Goal: Task Accomplishment & Management: Manage account settings

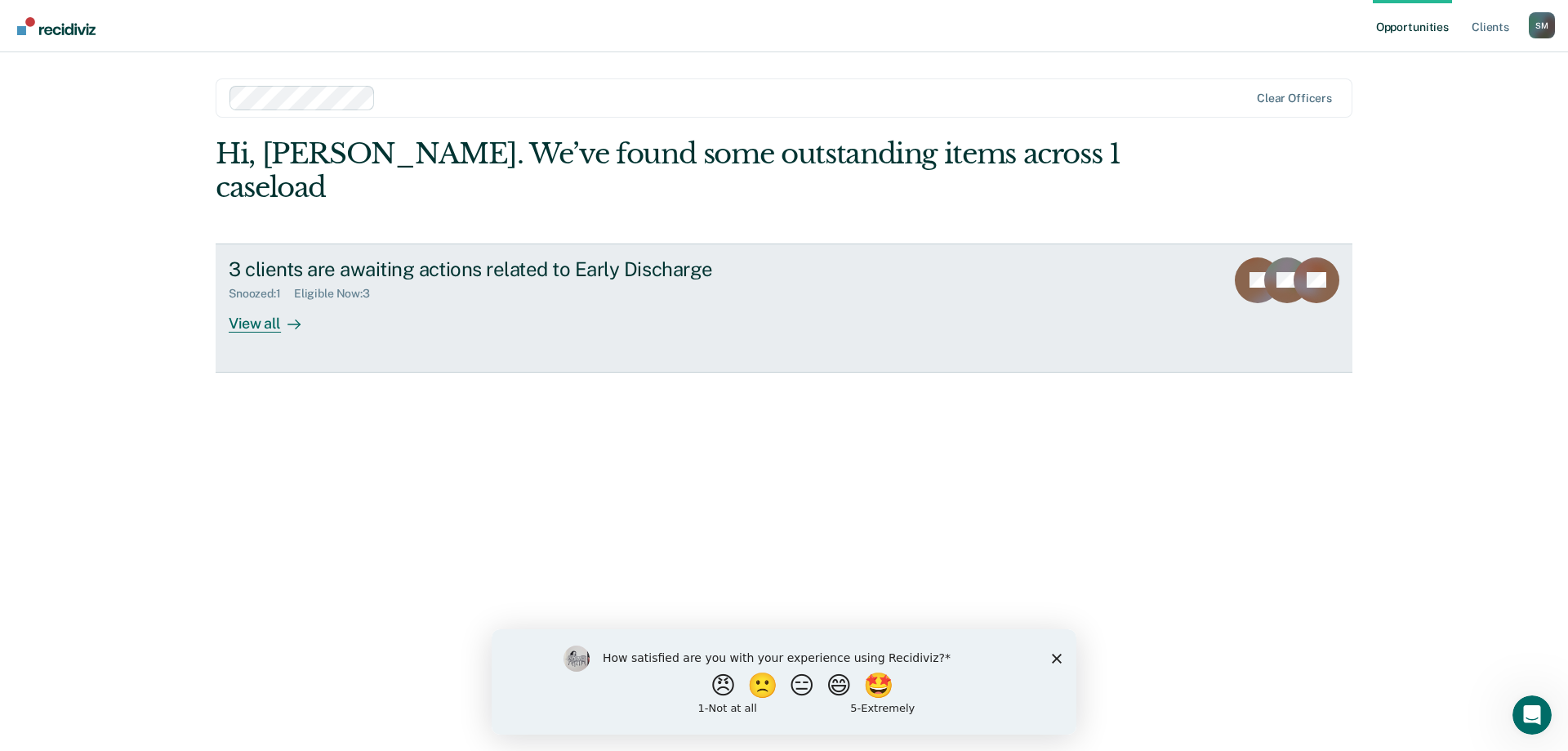
click at [270, 301] on div "View all" at bounding box center [273, 317] width 91 height 32
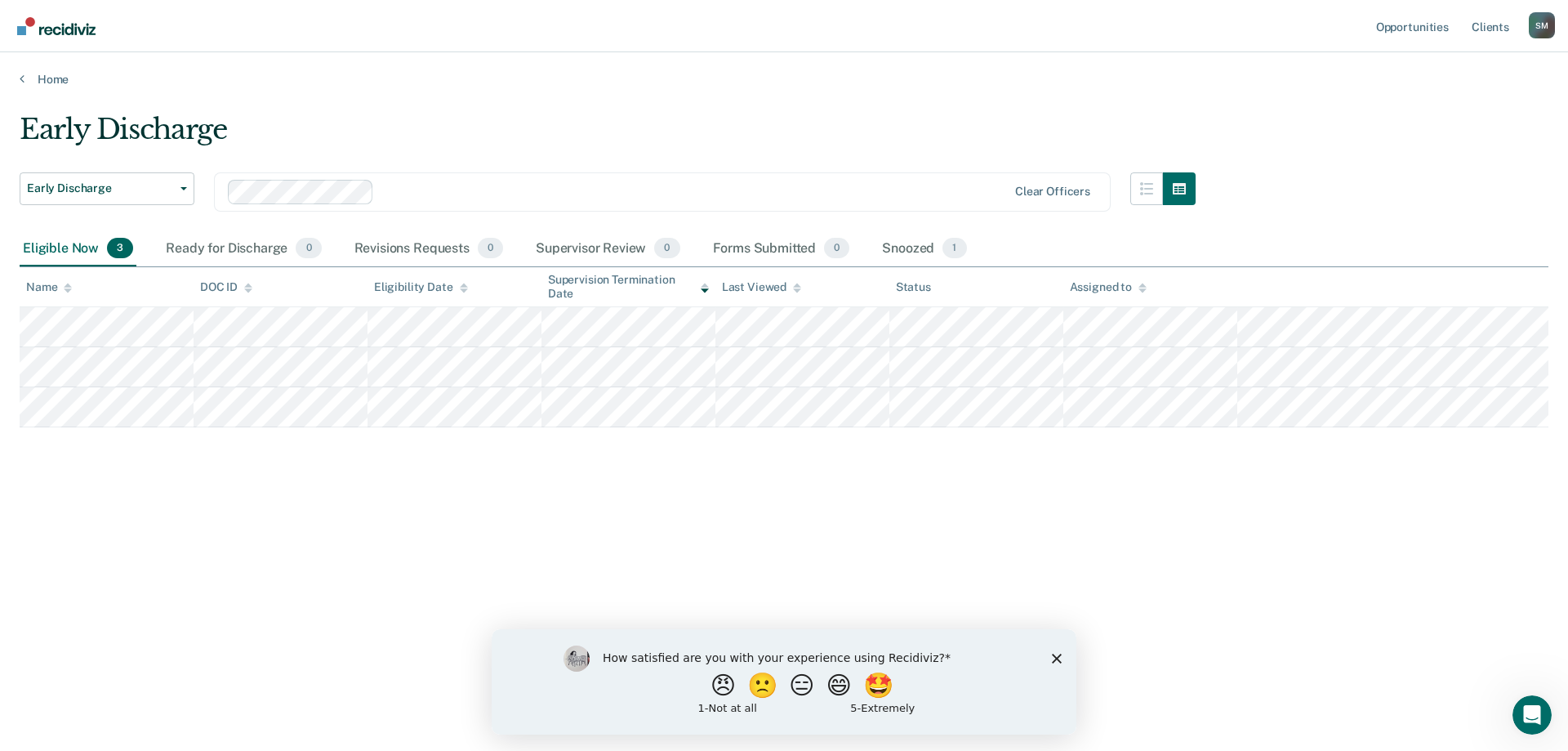
click at [261, 495] on div "Early Discharge Early Discharge Early Discharge Clear officers Eligible Now 3 R…" at bounding box center [784, 371] width 1529 height 516
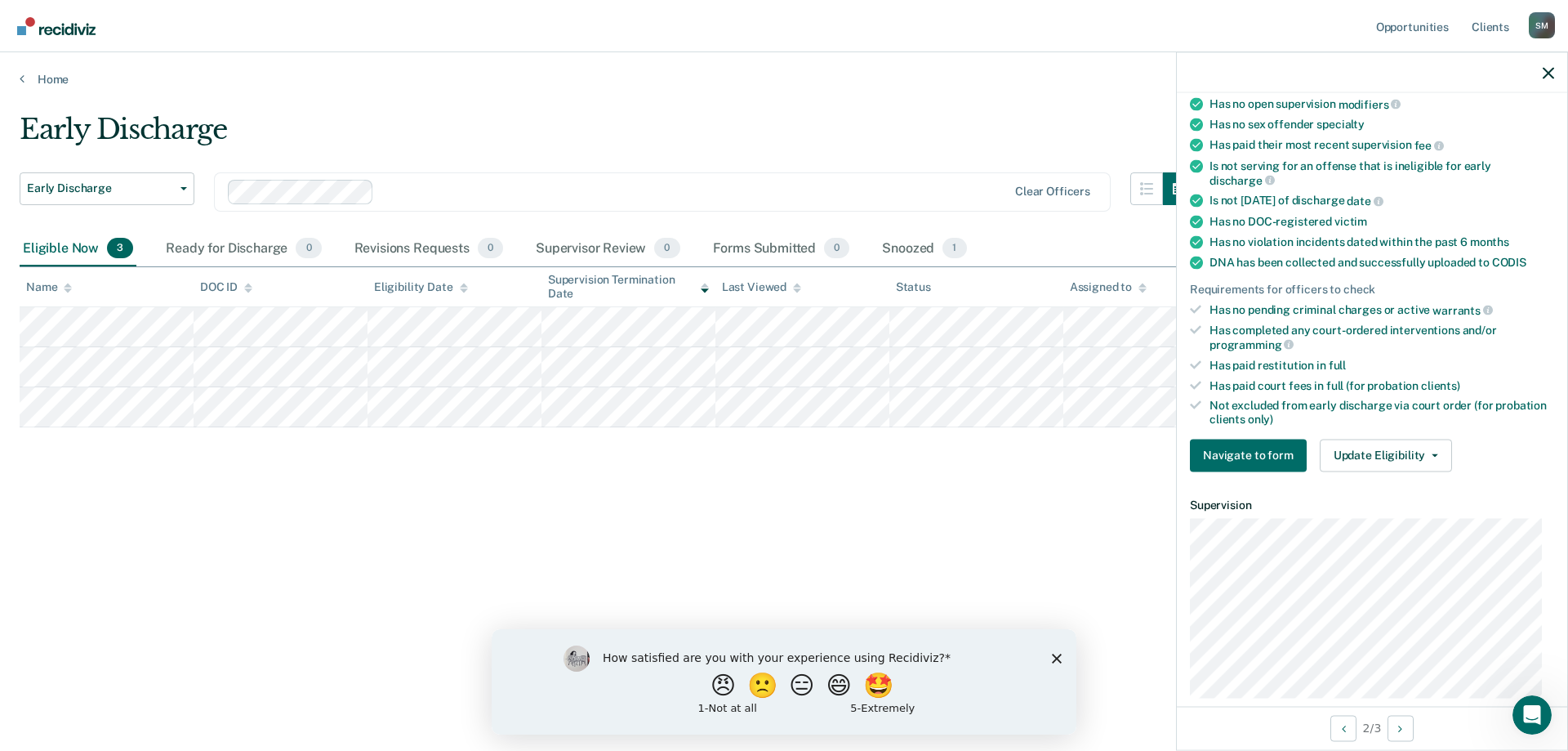
scroll to position [245, 0]
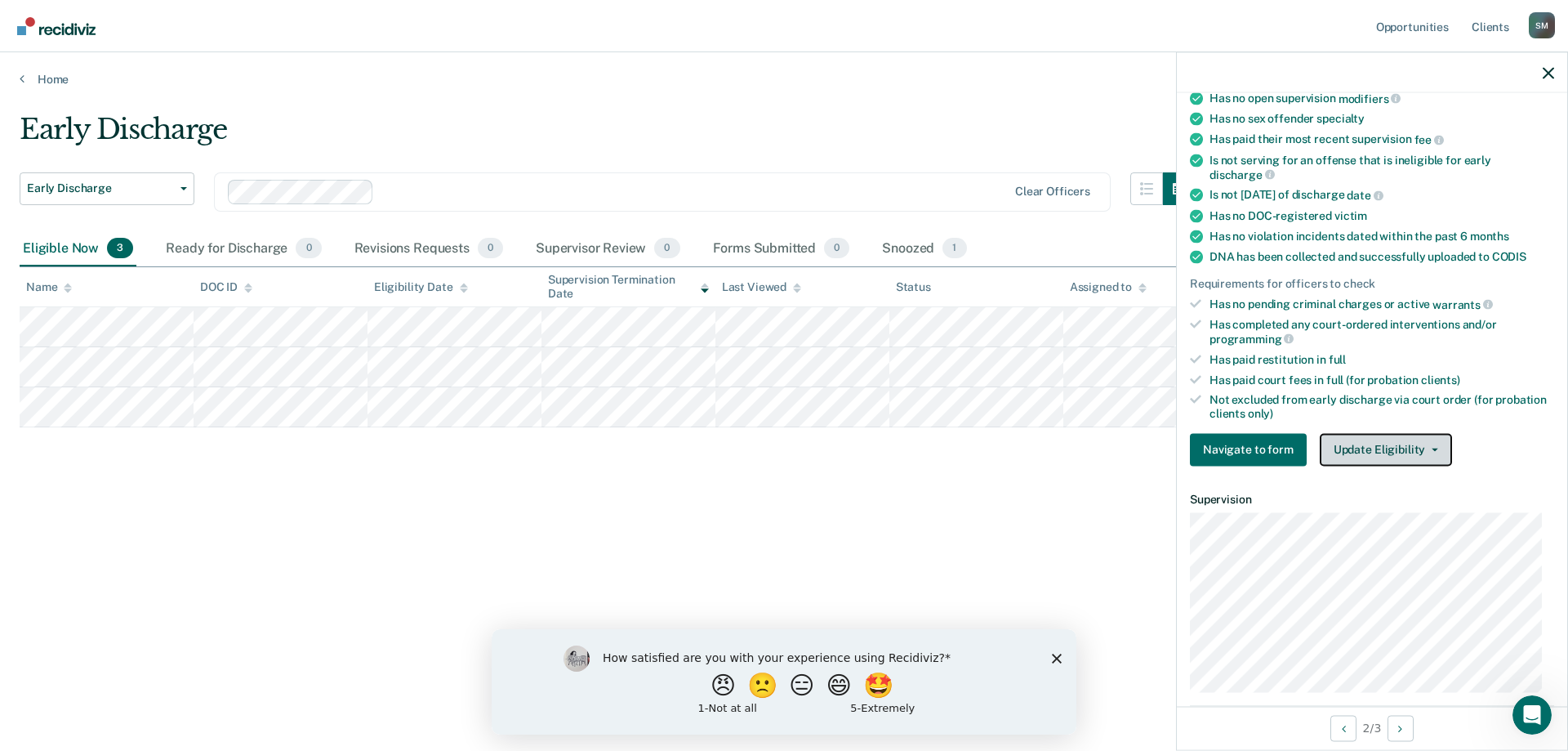
click at [1414, 451] on button "Update Eligibility" at bounding box center [1386, 449] width 132 height 32
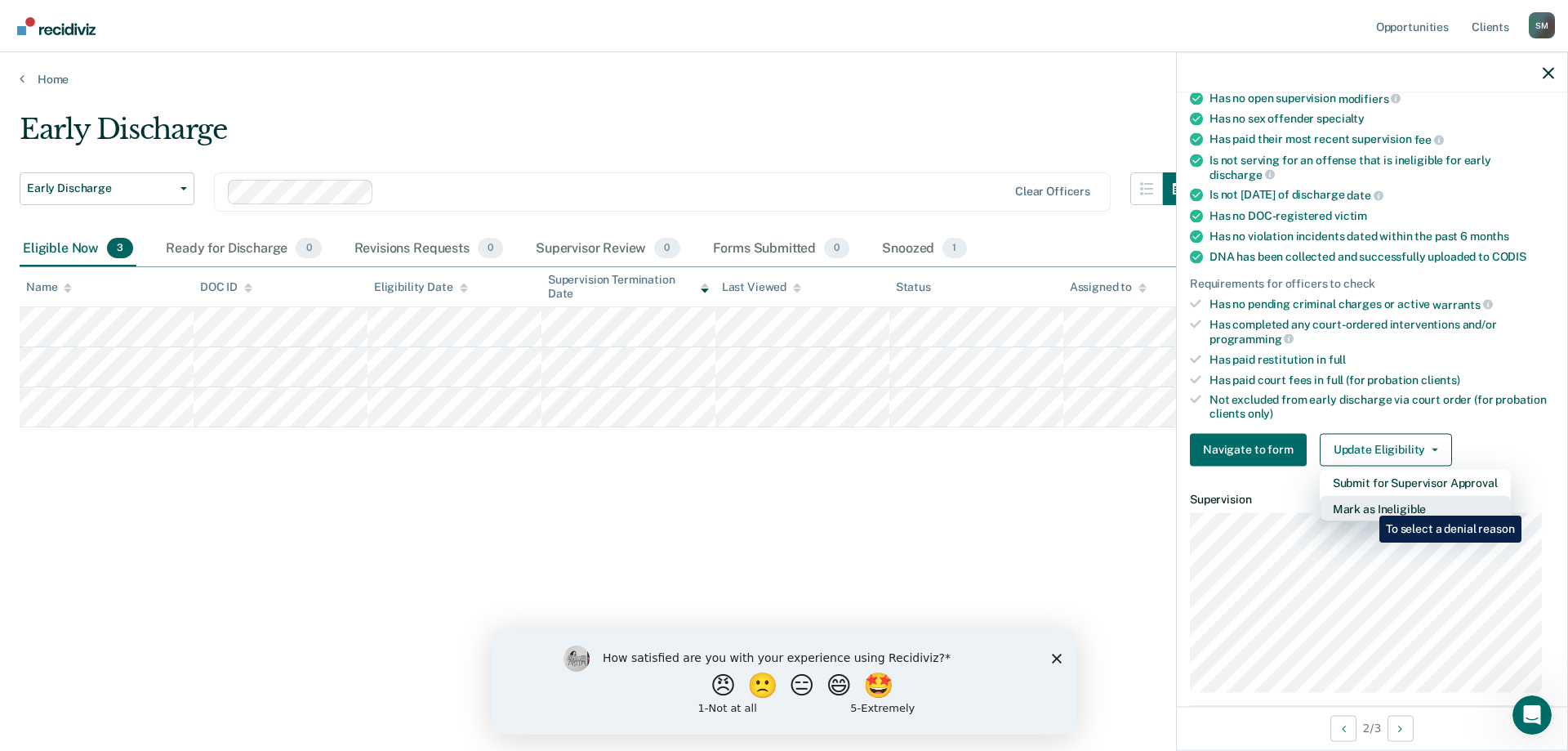
click at [1367, 503] on button "Mark as Ineligible" at bounding box center [1415, 508] width 191 height 26
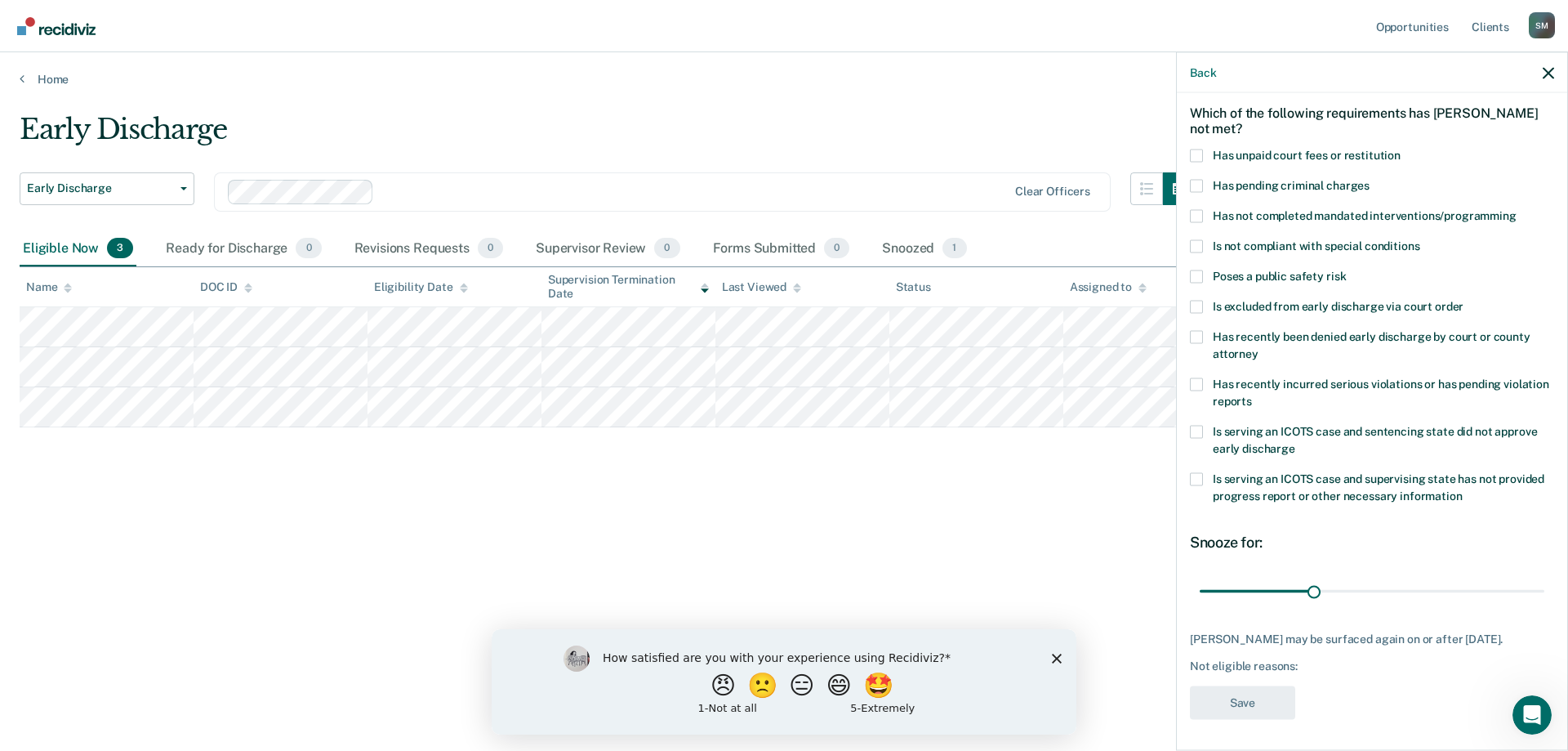
click at [1192, 156] on span at bounding box center [1196, 155] width 13 height 13
click at [1400, 149] on input "Has unpaid court fees or restitution" at bounding box center [1400, 149] width 0 height 0
click at [1196, 211] on span at bounding box center [1196, 215] width 13 height 13
click at [1517, 209] on input "Has not completed mandated interventions/programming" at bounding box center [1517, 209] width 0 height 0
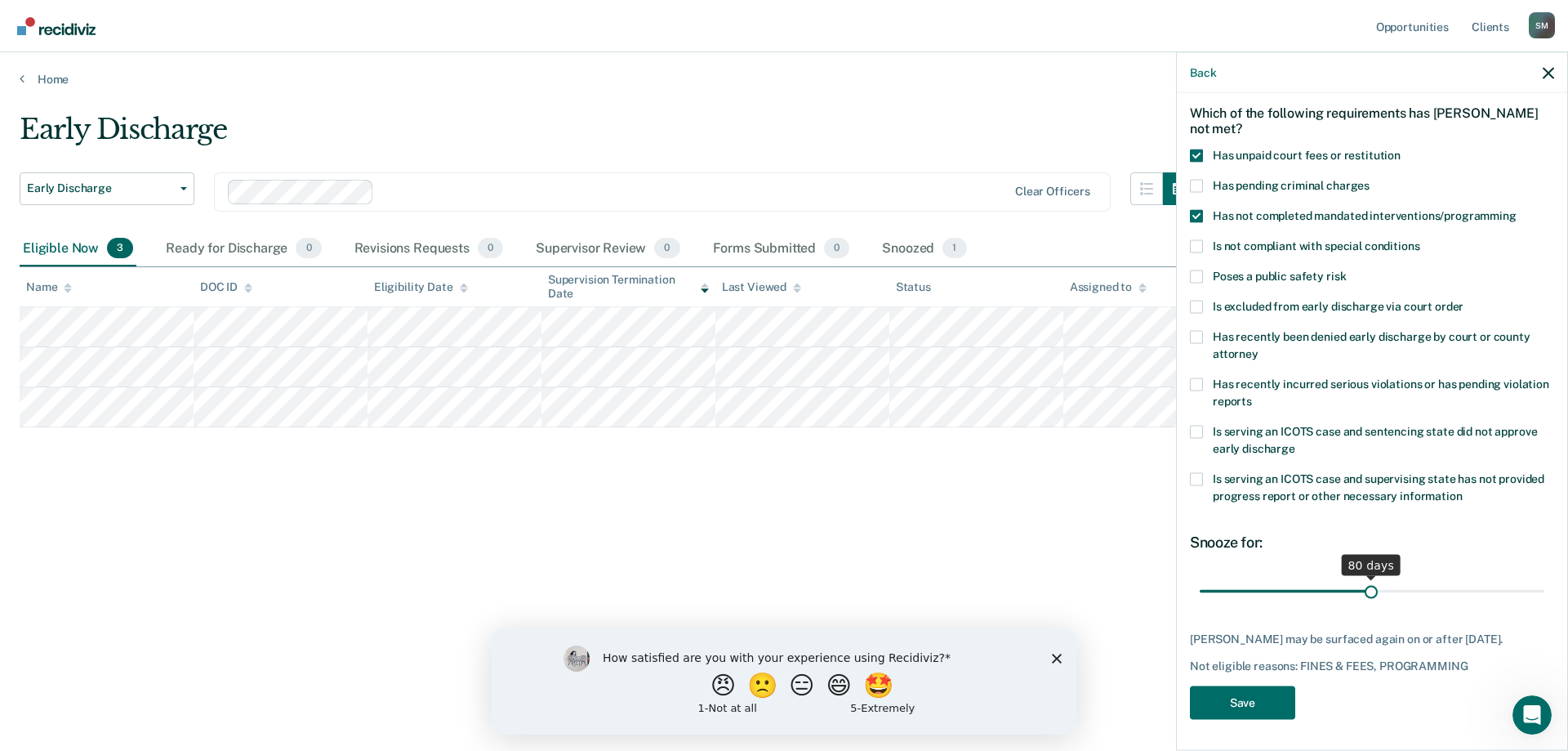
drag, startPoint x: 1263, startPoint y: 588, endPoint x: 1365, endPoint y: 586, distance: 102.0
type input "80"
click at [1365, 586] on input "range" at bounding box center [1372, 590] width 345 height 28
click at [1250, 696] on button "Save" at bounding box center [1243, 702] width 106 height 33
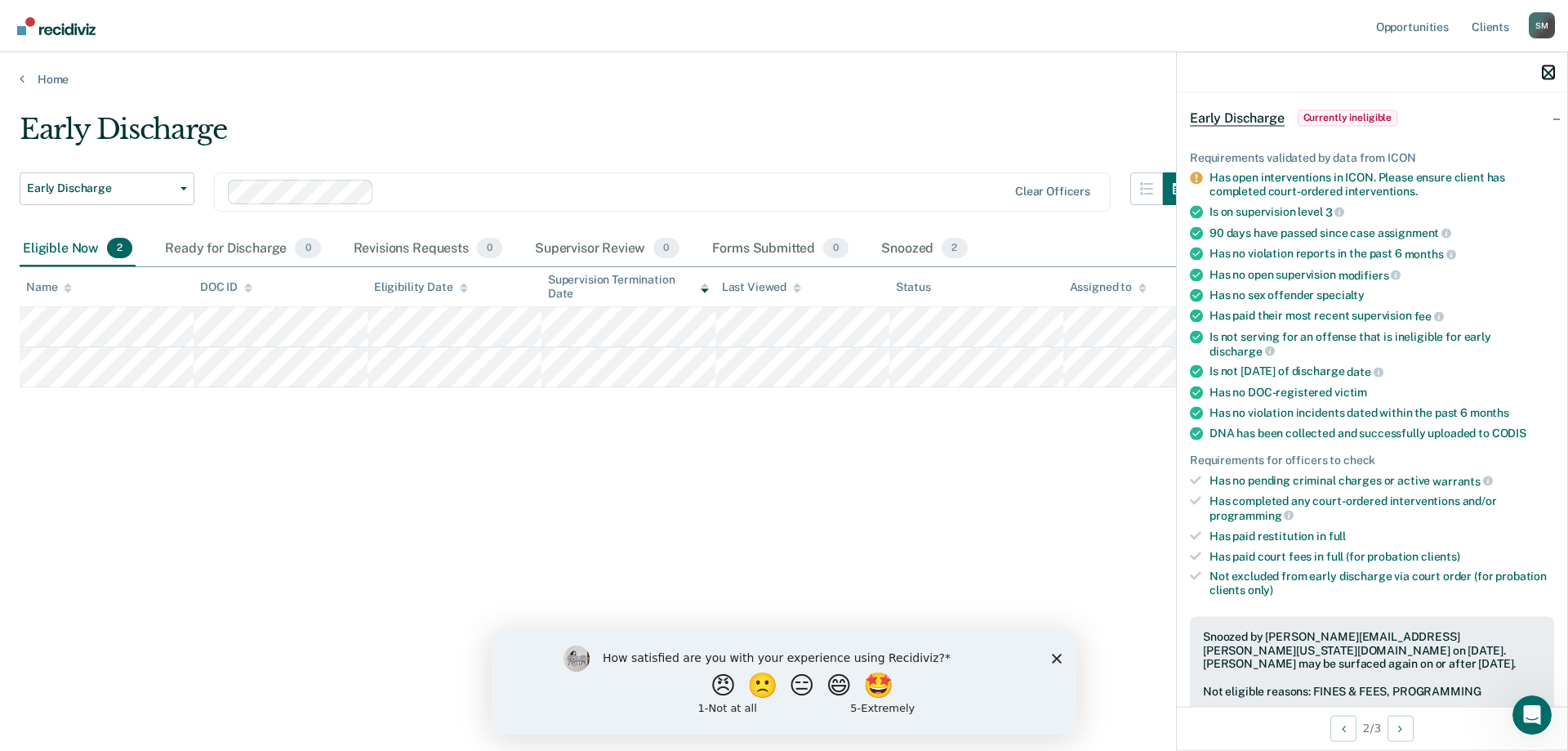
click at [1552, 72] on icon "button" at bounding box center [1548, 73] width 12 height 12
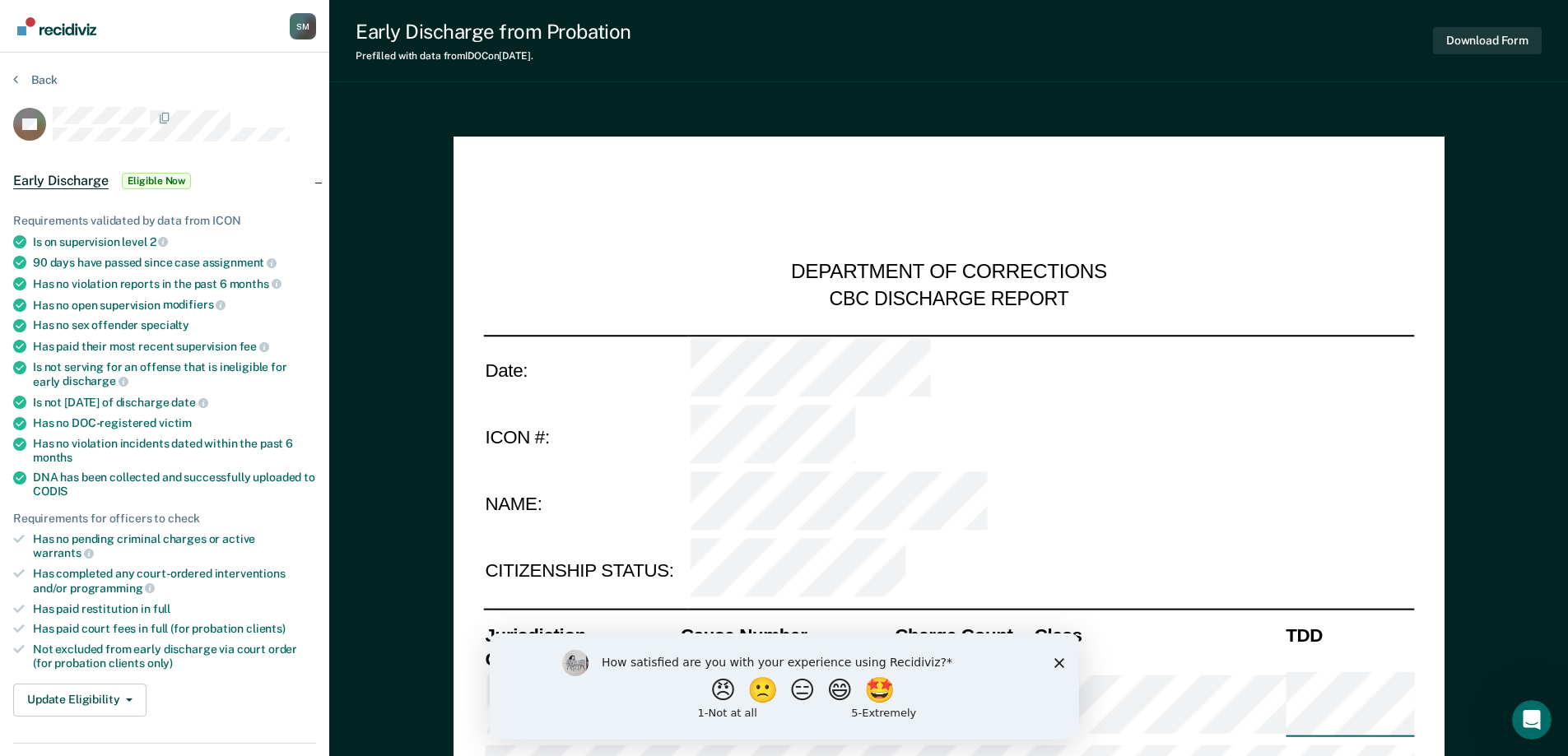
type textarea "x"
click at [40, 82] on button "Back" at bounding box center [35, 79] width 44 height 15
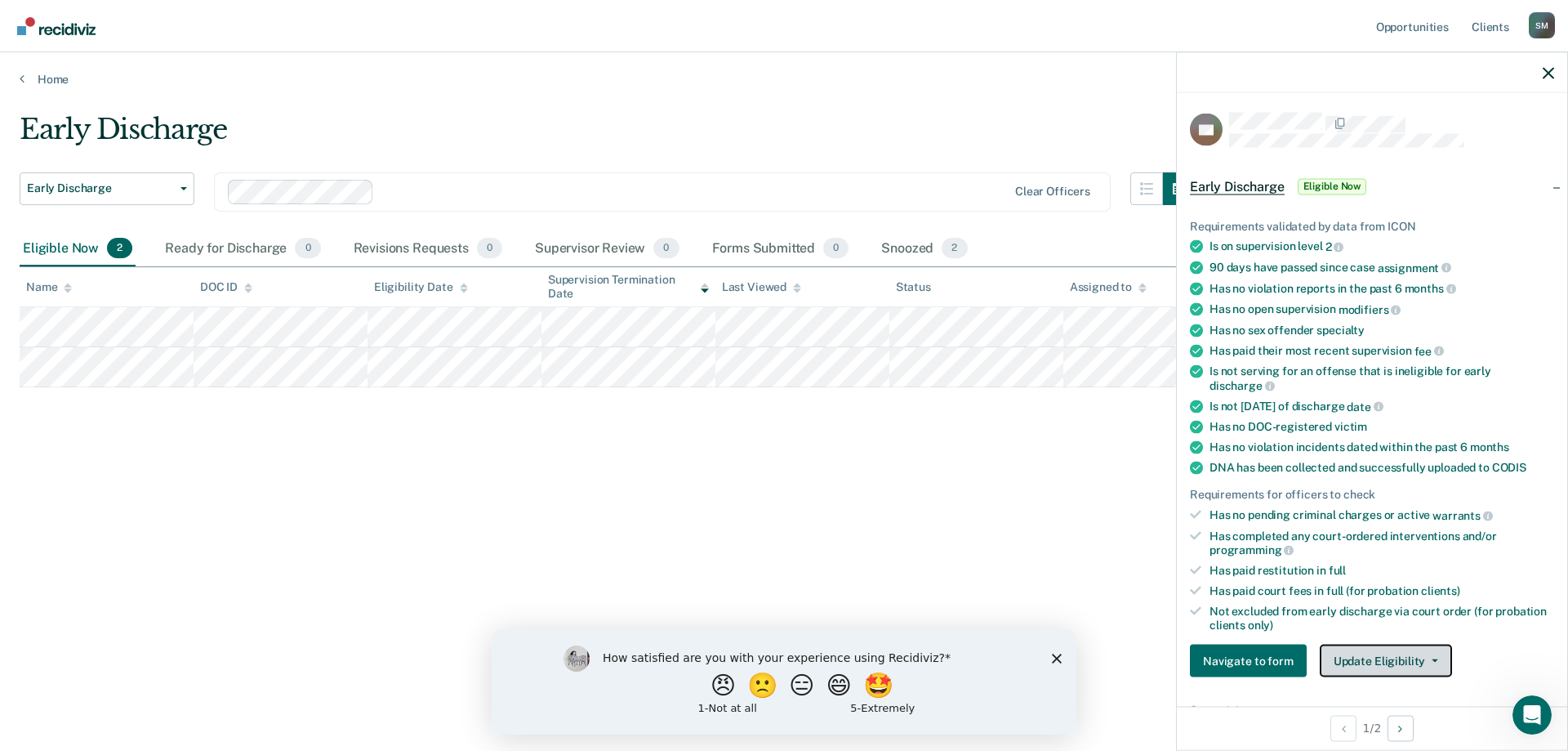
click at [1393, 663] on button "Update Eligibility" at bounding box center [1386, 661] width 132 height 32
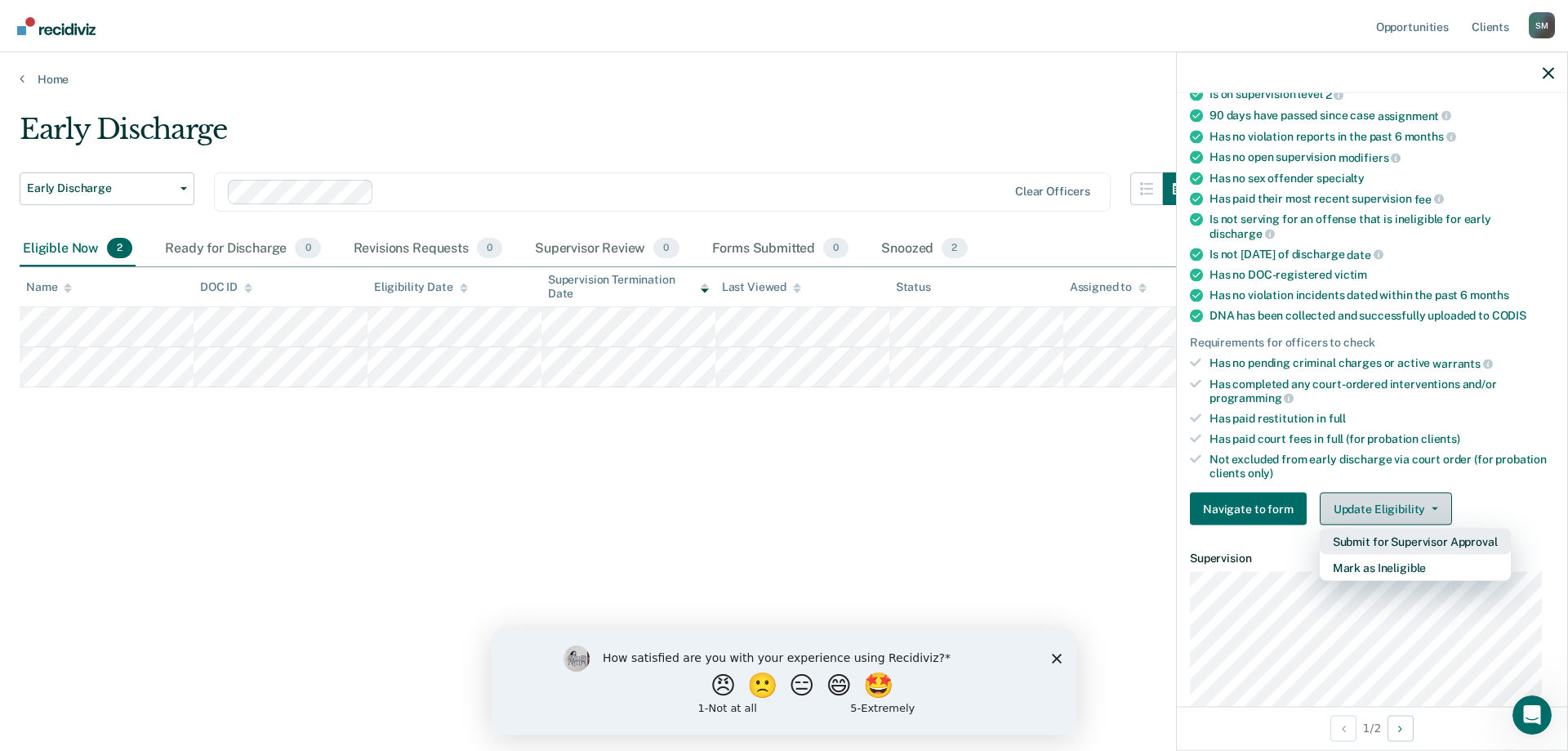
scroll to position [164, 0]
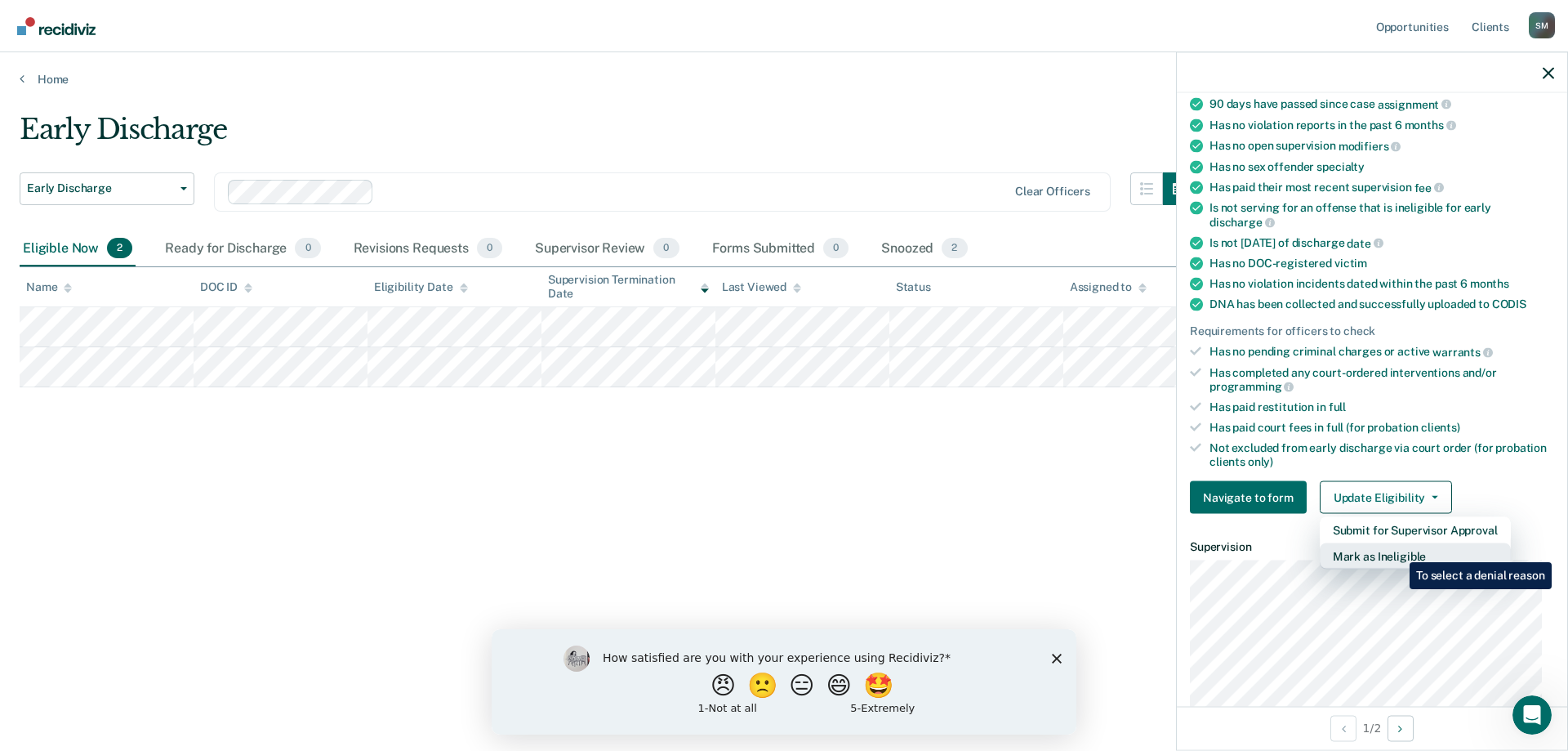
click at [1397, 550] on button "Mark as Ineligible" at bounding box center [1415, 556] width 191 height 26
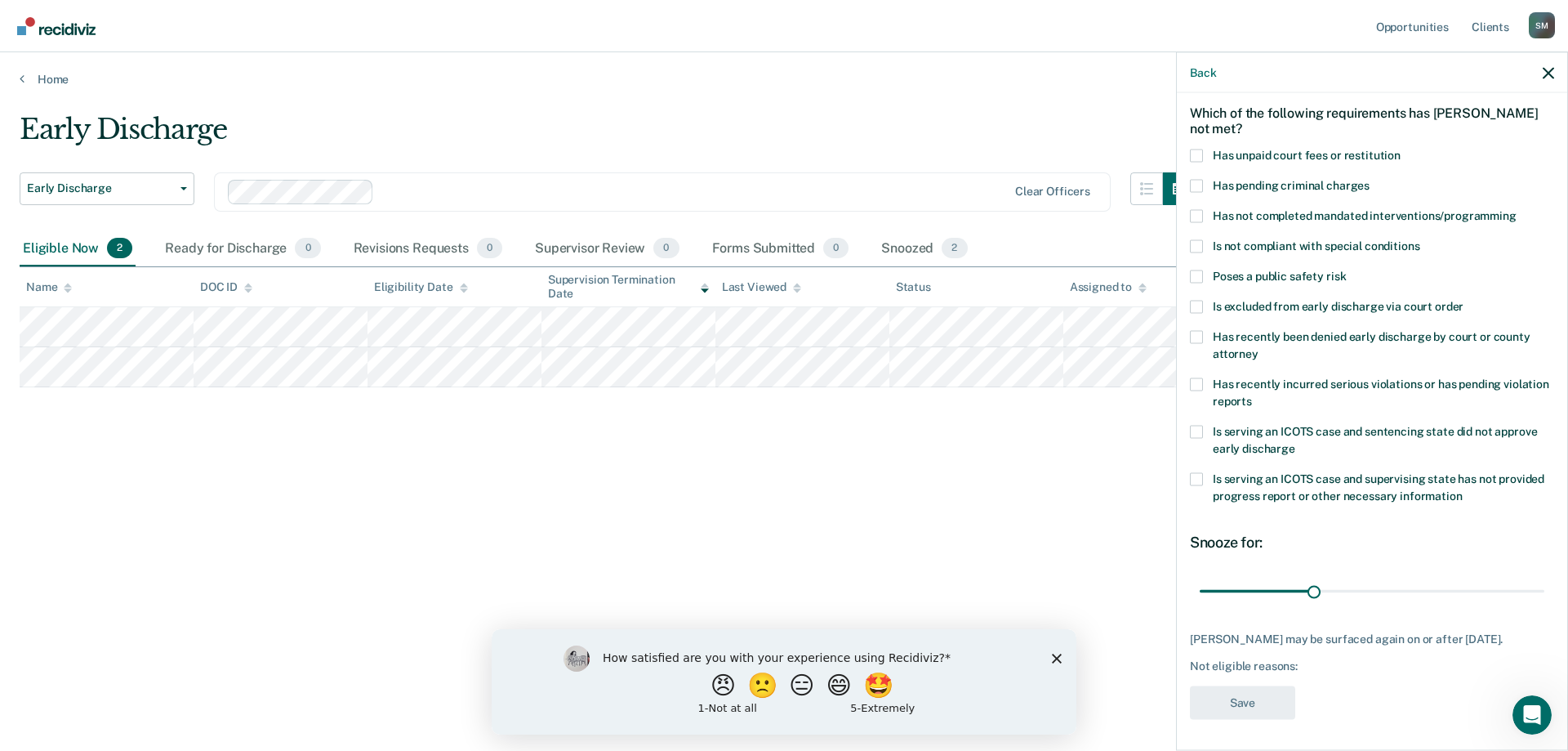
click at [1203, 155] on label "Has unpaid court fees or restitution" at bounding box center [1372, 158] width 365 height 18
click at [1400, 149] on input "Has unpaid court fees or restitution" at bounding box center [1400, 149] width 0 height 0
type input "25"
click at [1228, 594] on input "range" at bounding box center [1372, 590] width 345 height 28
click at [1261, 708] on button "Save" at bounding box center [1243, 702] width 106 height 33
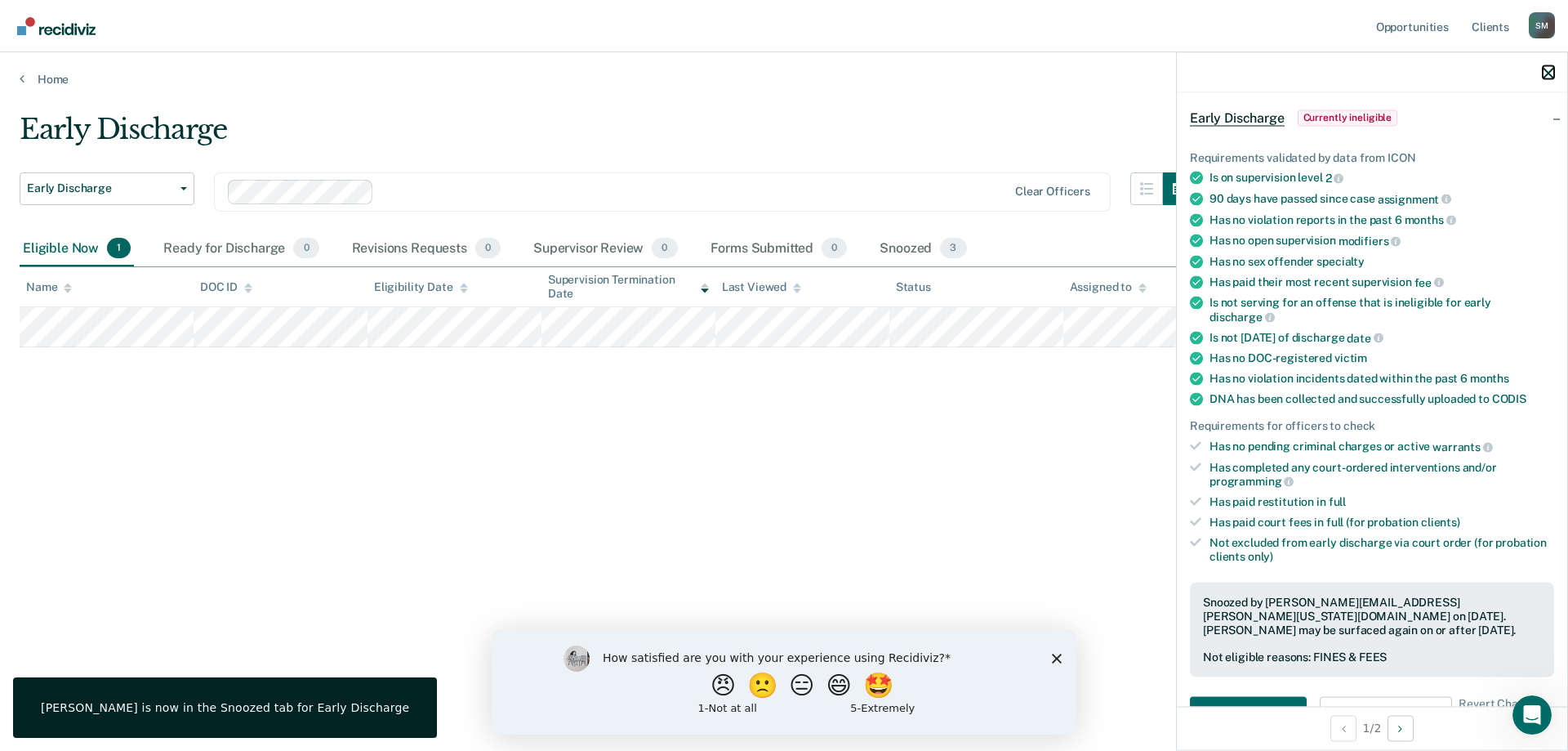
click at [1550, 72] on icon "button" at bounding box center [1548, 73] width 12 height 12
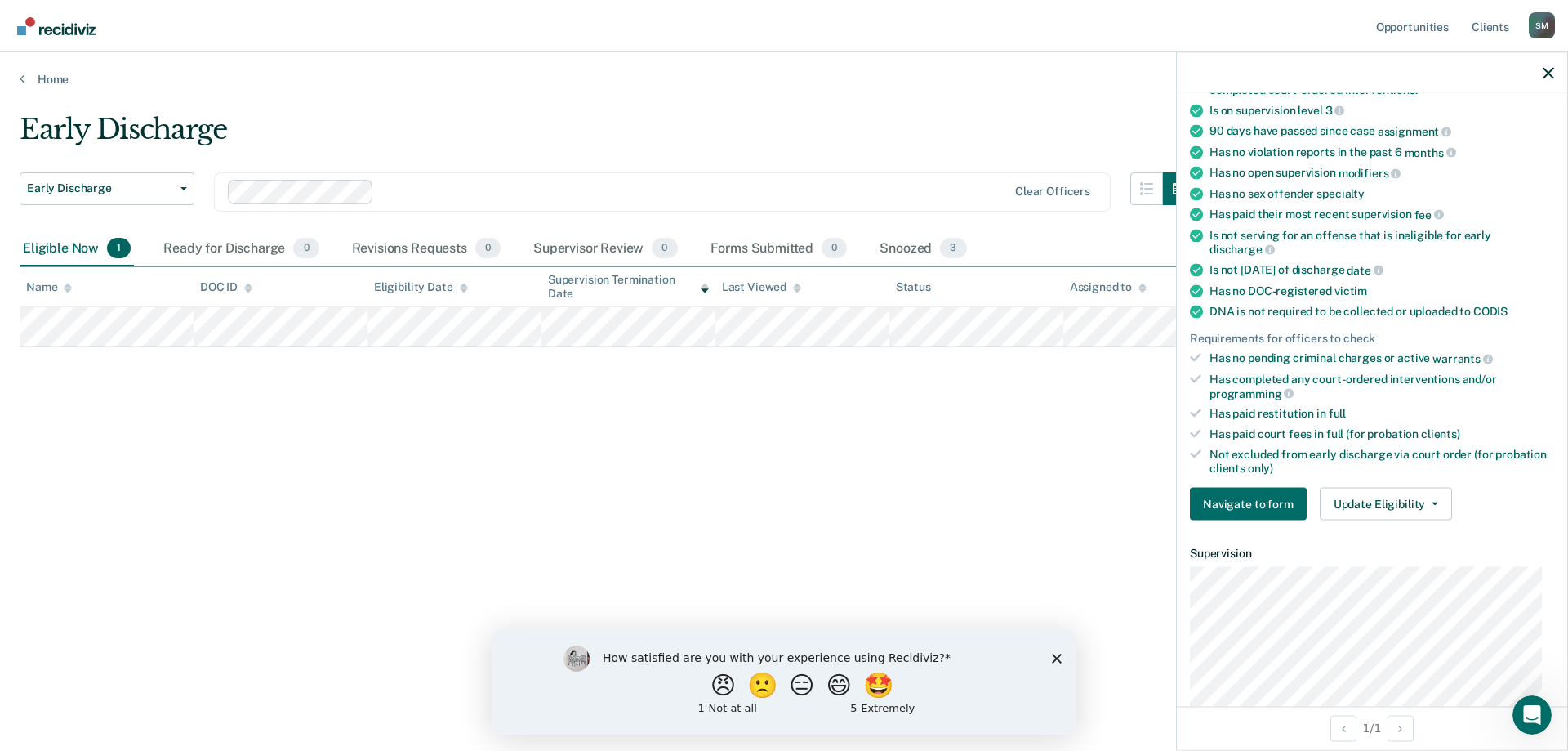
scroll to position [245, 0]
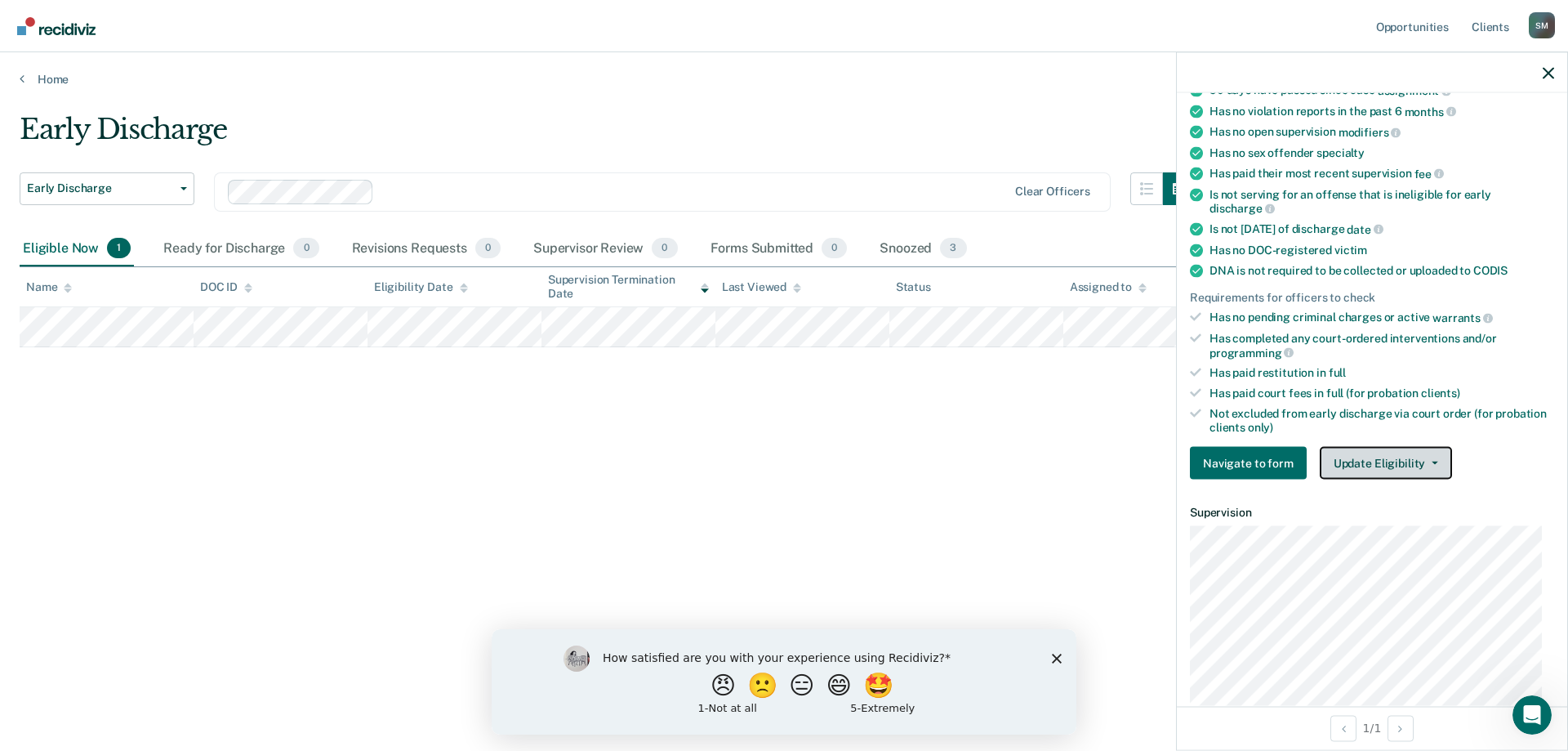
click at [1409, 460] on button "Update Eligibility" at bounding box center [1386, 463] width 132 height 32
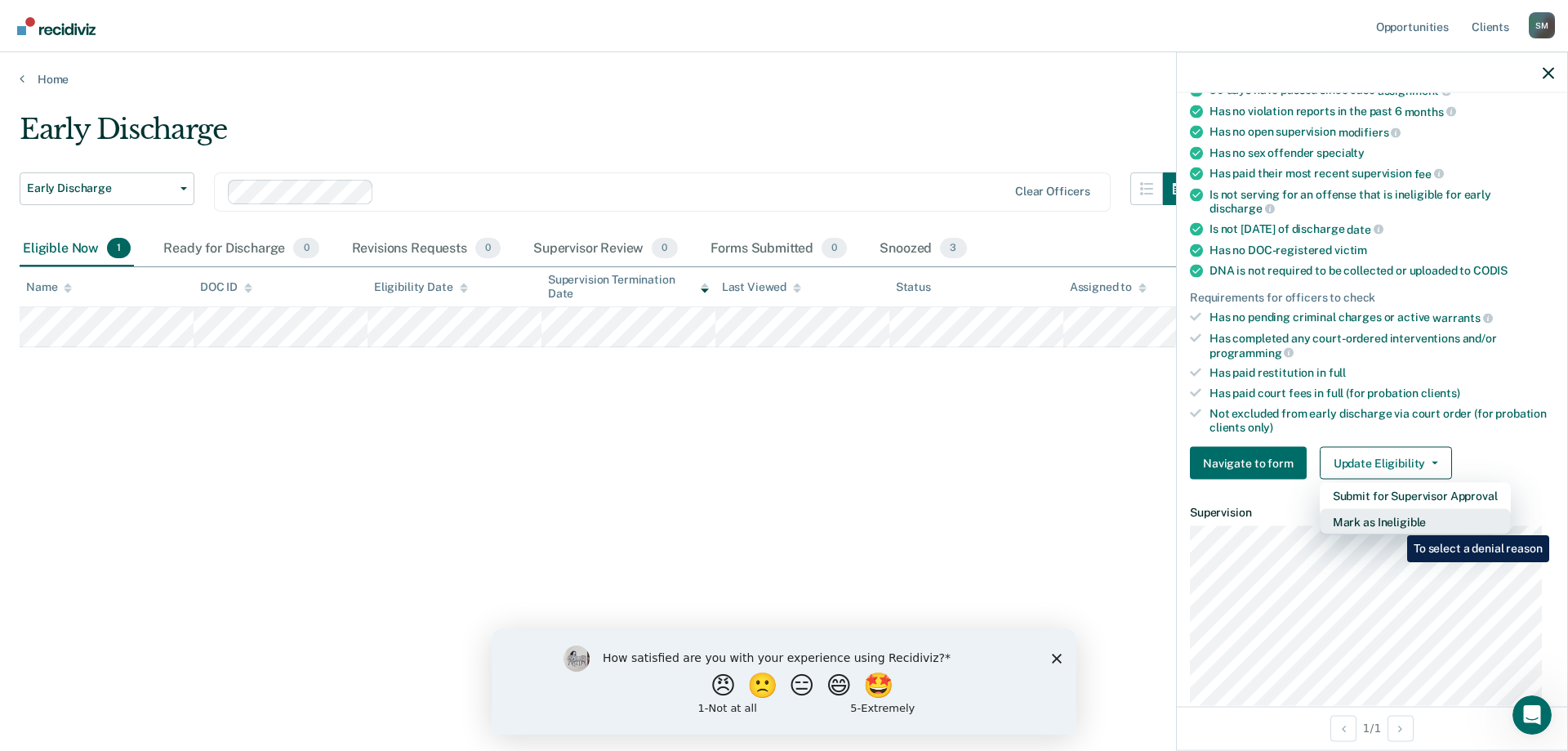
click at [1395, 523] on button "Mark as Ineligible" at bounding box center [1415, 522] width 191 height 26
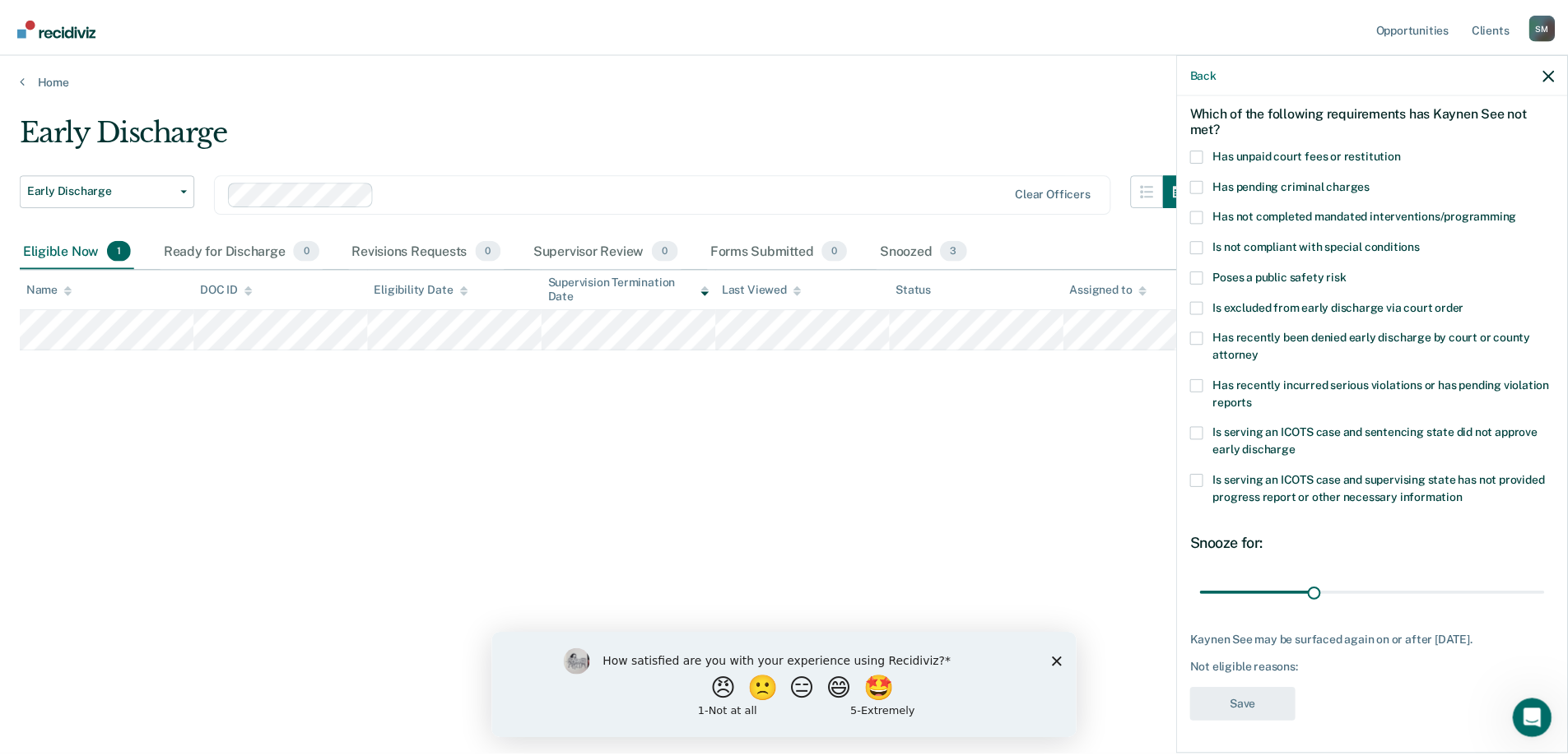
scroll to position [69, 0]
click at [1207, 219] on span at bounding box center [1205, 216] width 13 height 13
click at [1529, 210] on input "Has not completed mandated interventions/programming" at bounding box center [1529, 210] width 0 height 0
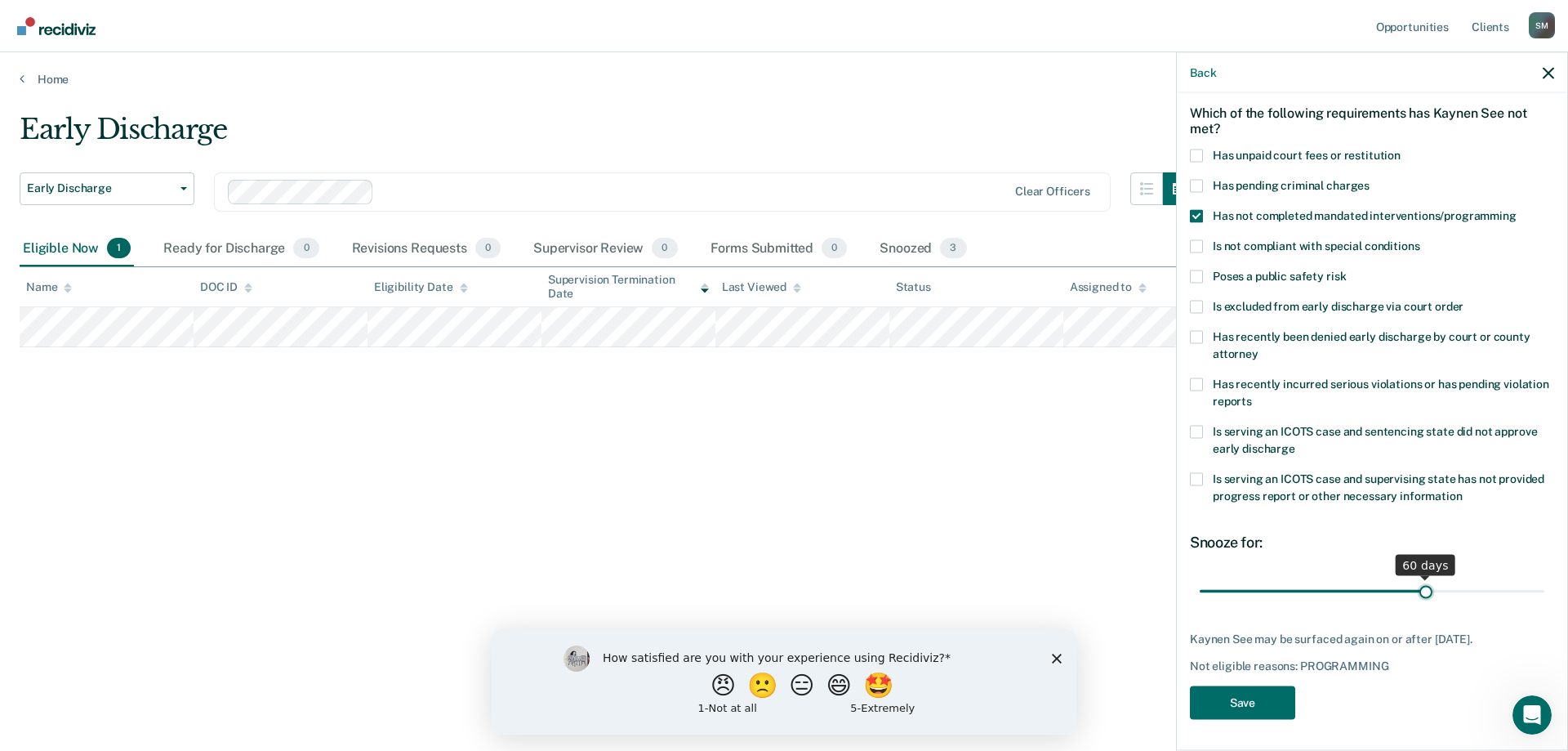
drag, startPoint x: 1312, startPoint y: 592, endPoint x: 1417, endPoint y: 596, distance: 105.1
type input "60"
click at [1417, 596] on input "range" at bounding box center [1372, 590] width 345 height 28
click at [1261, 696] on button "Save" at bounding box center [1243, 702] width 106 height 33
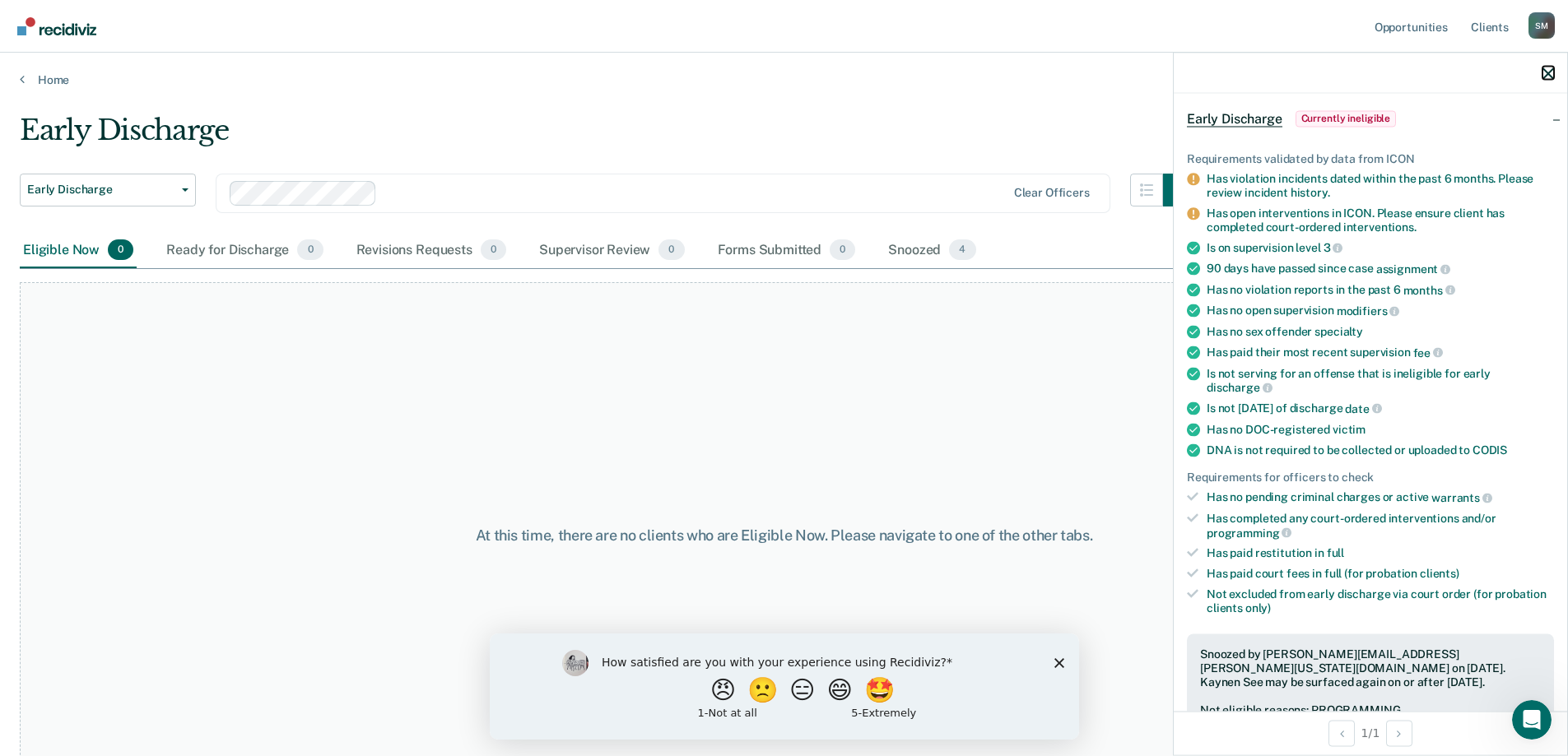
click at [1549, 69] on icon "button" at bounding box center [1548, 73] width 12 height 12
